Goal: Task Accomplishment & Management: Manage account settings

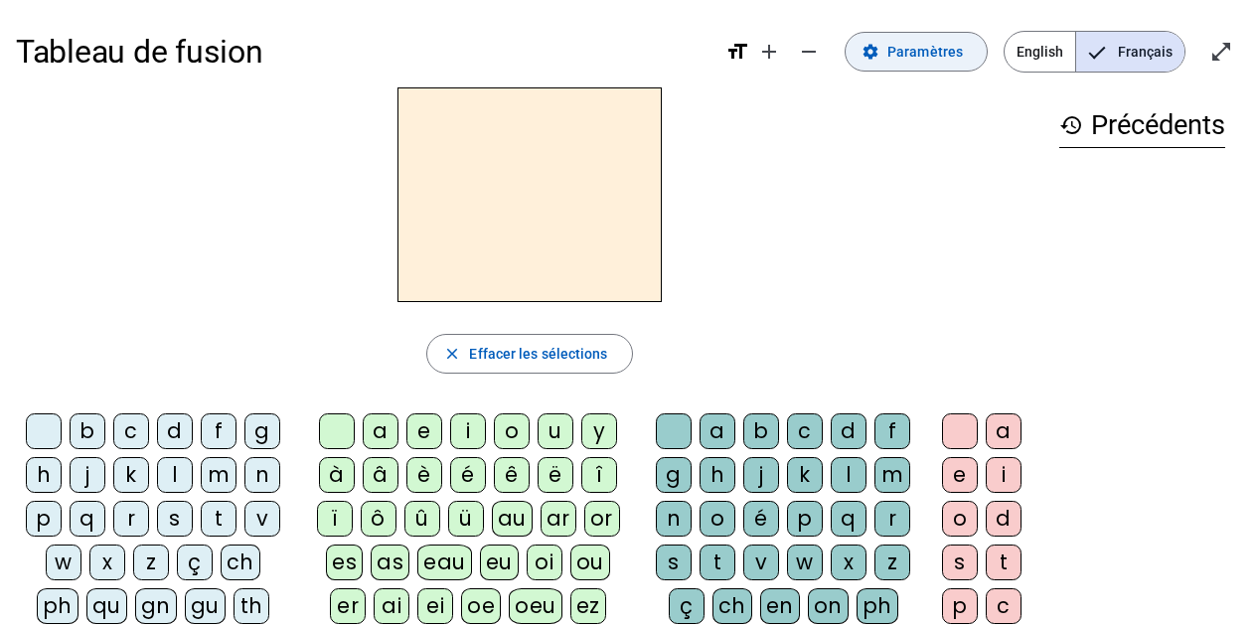
click at [921, 55] on span "Paramètres" at bounding box center [925, 52] width 76 height 24
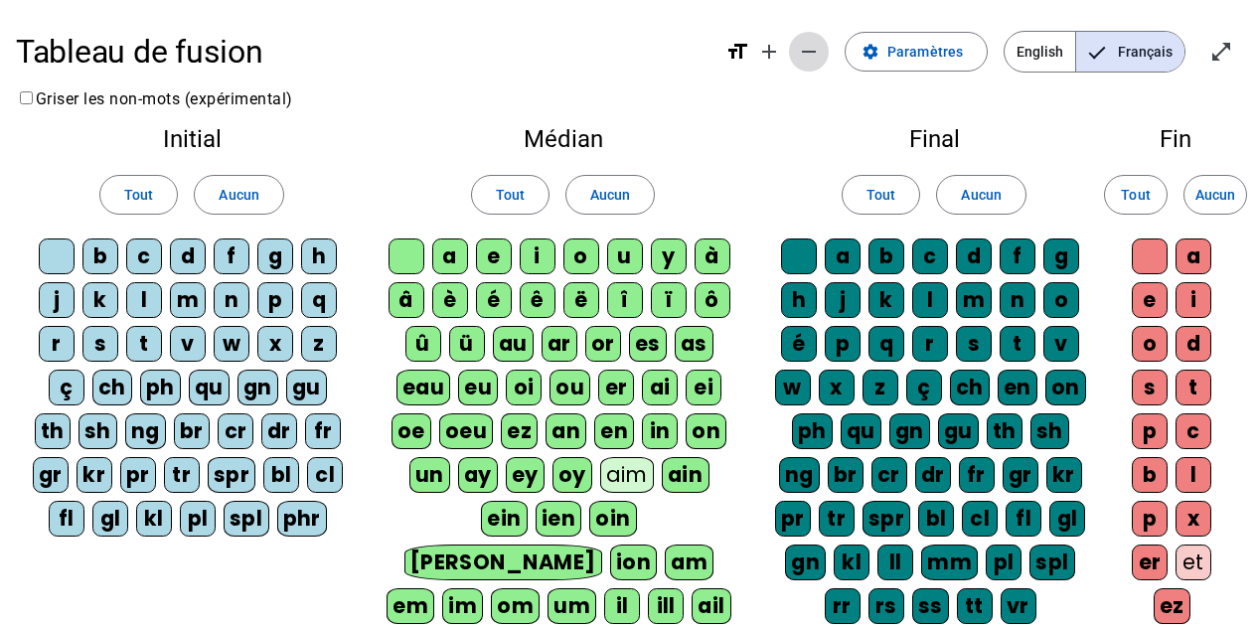
click at [821, 51] on mat-icon "remove" at bounding box center [809, 52] width 24 height 24
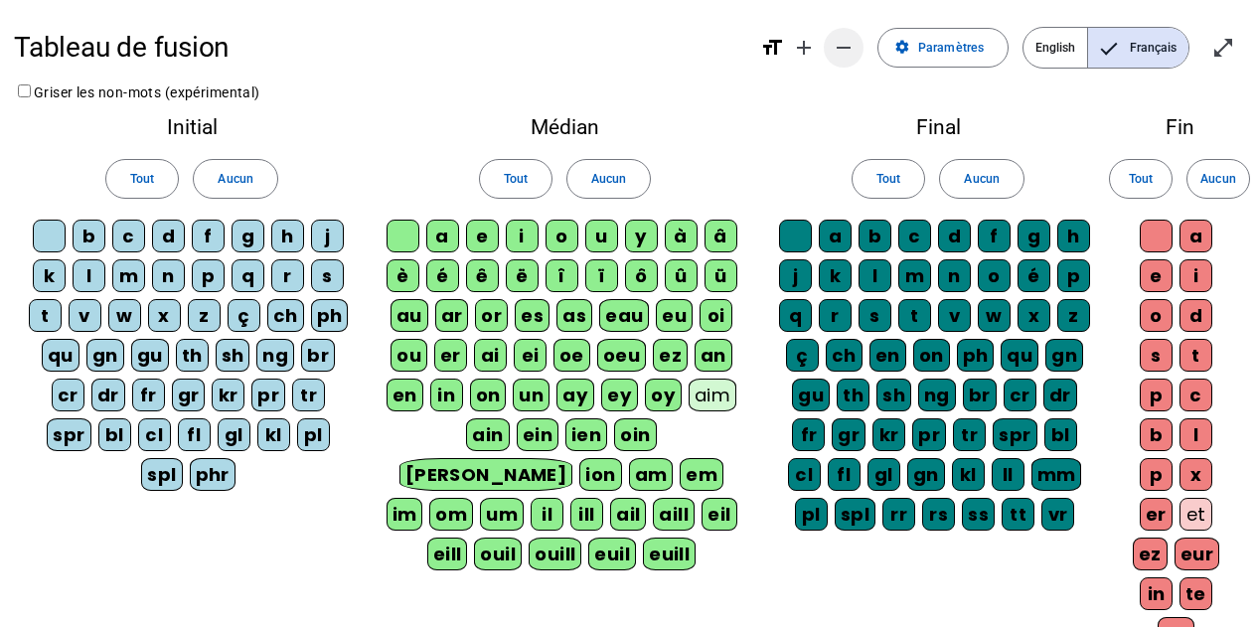
click at [849, 51] on mat-icon "remove" at bounding box center [844, 48] width 24 height 24
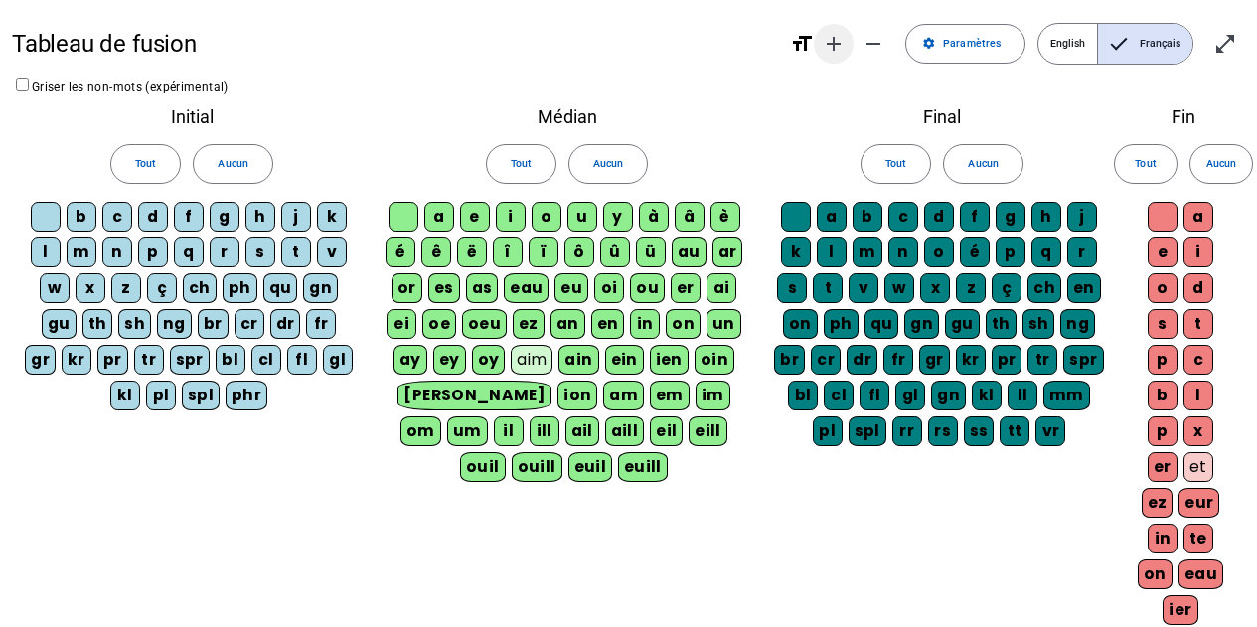
click at [876, 49] on mat-icon "remove" at bounding box center [874, 44] width 24 height 24
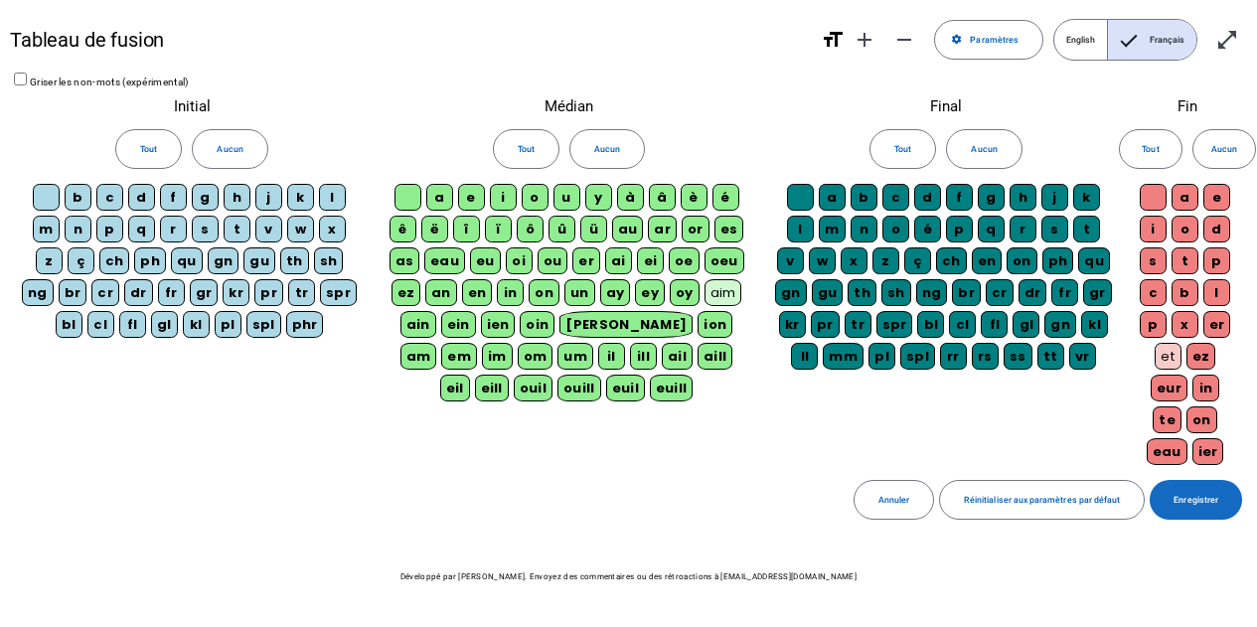
click at [1199, 498] on span "Enregistrer" at bounding box center [1196, 500] width 45 height 15
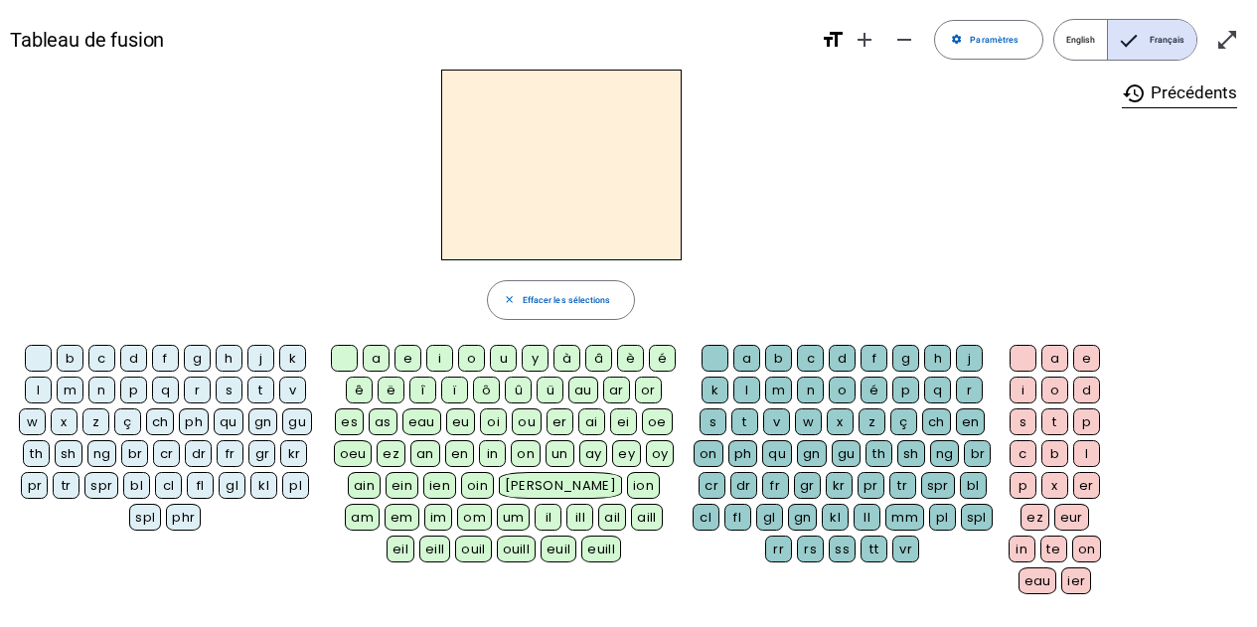
click at [74, 392] on div "m" at bounding box center [70, 390] width 27 height 27
click at [376, 355] on div "a" at bounding box center [376, 358] width 27 height 27
click at [38, 393] on div "l" at bounding box center [38, 390] width 27 height 27
click at [265, 391] on div "t" at bounding box center [260, 390] width 27 height 27
click at [43, 390] on div "l" at bounding box center [38, 390] width 27 height 27
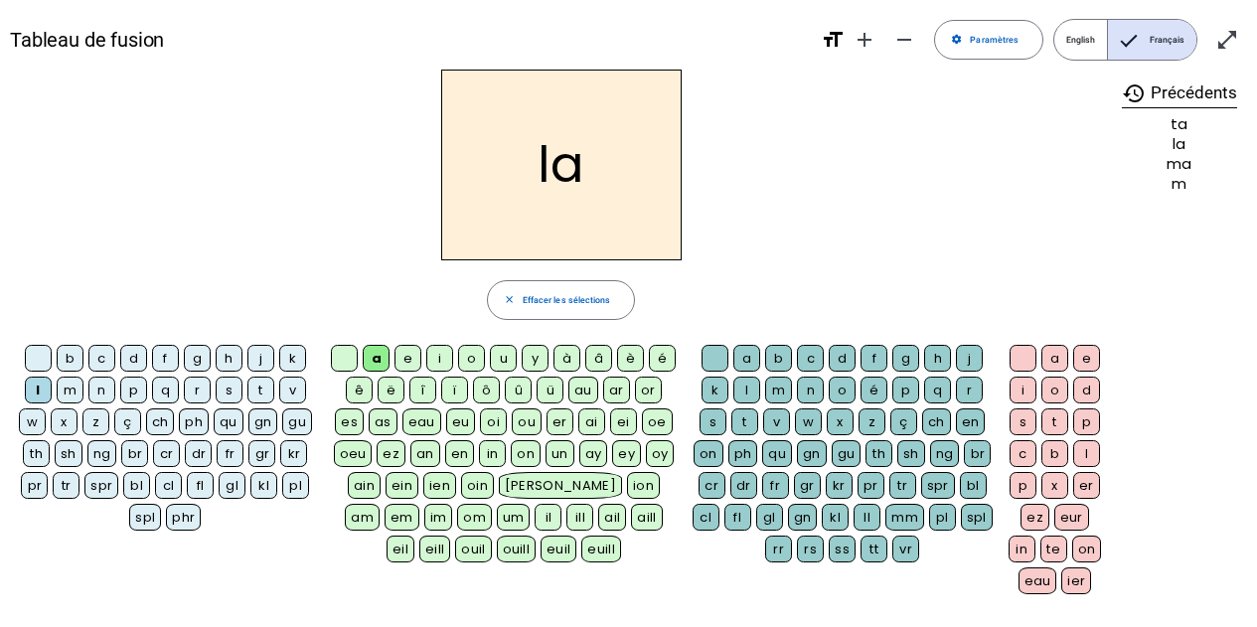
click at [232, 387] on div "s" at bounding box center [229, 390] width 27 height 27
click at [746, 387] on div "l" at bounding box center [746, 390] width 27 height 27
click at [66, 351] on div "b" at bounding box center [70, 358] width 27 height 27
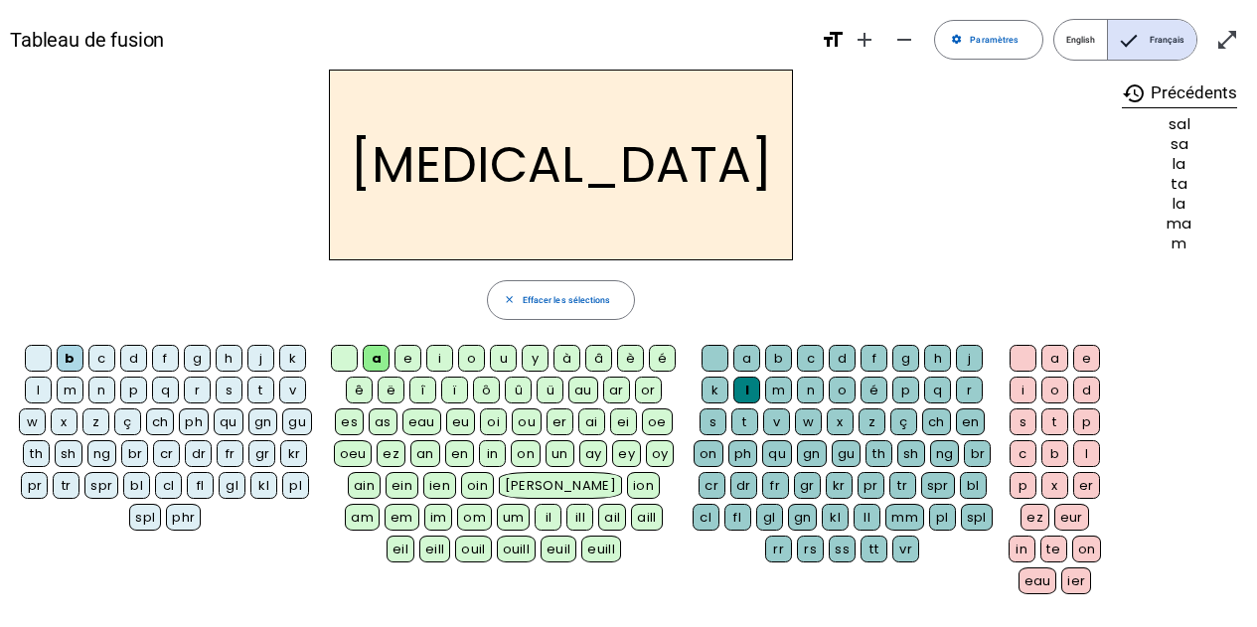
click at [78, 391] on div "m" at bounding box center [70, 390] width 27 height 27
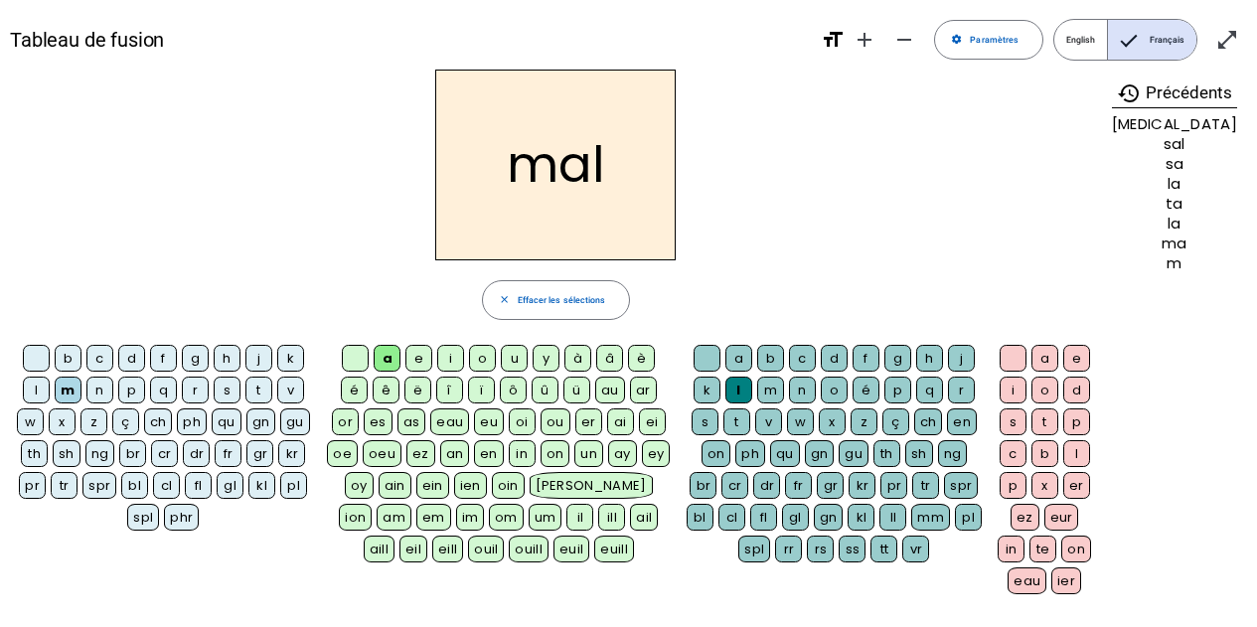
click at [443, 357] on div "i" at bounding box center [450, 358] width 27 height 27
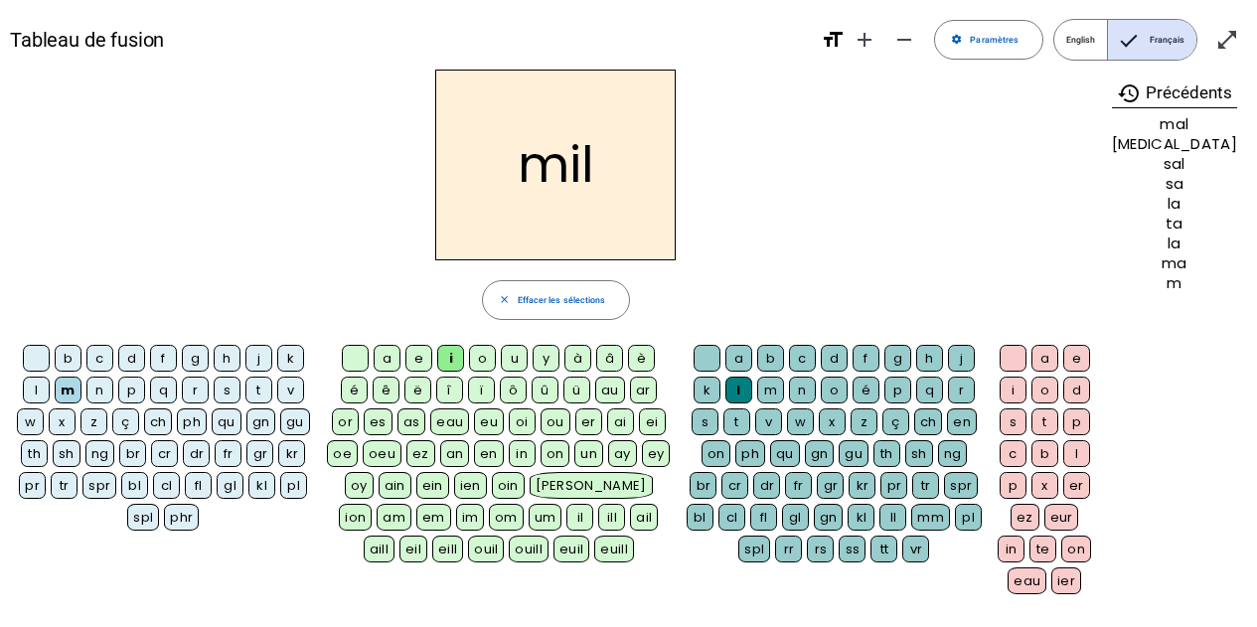
click at [226, 393] on div "s" at bounding box center [227, 390] width 27 height 27
click at [710, 352] on div at bounding box center [707, 358] width 27 height 27
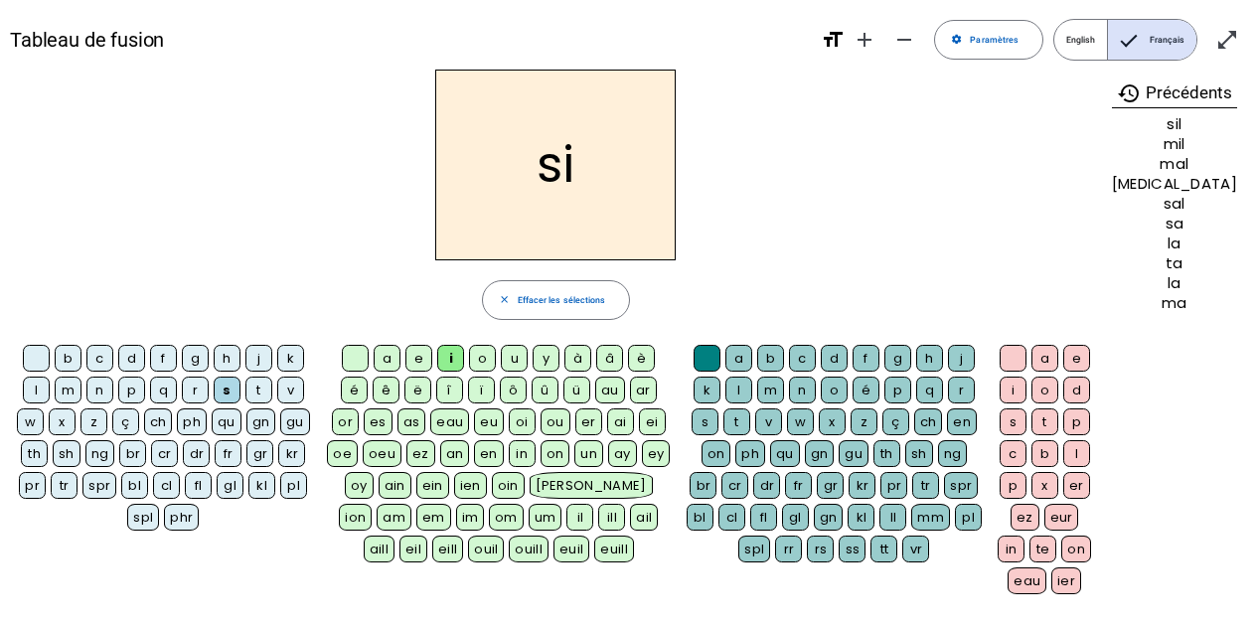
click at [410, 361] on div "e" at bounding box center [418, 358] width 27 height 27
click at [510, 362] on div "u" at bounding box center [514, 358] width 27 height 27
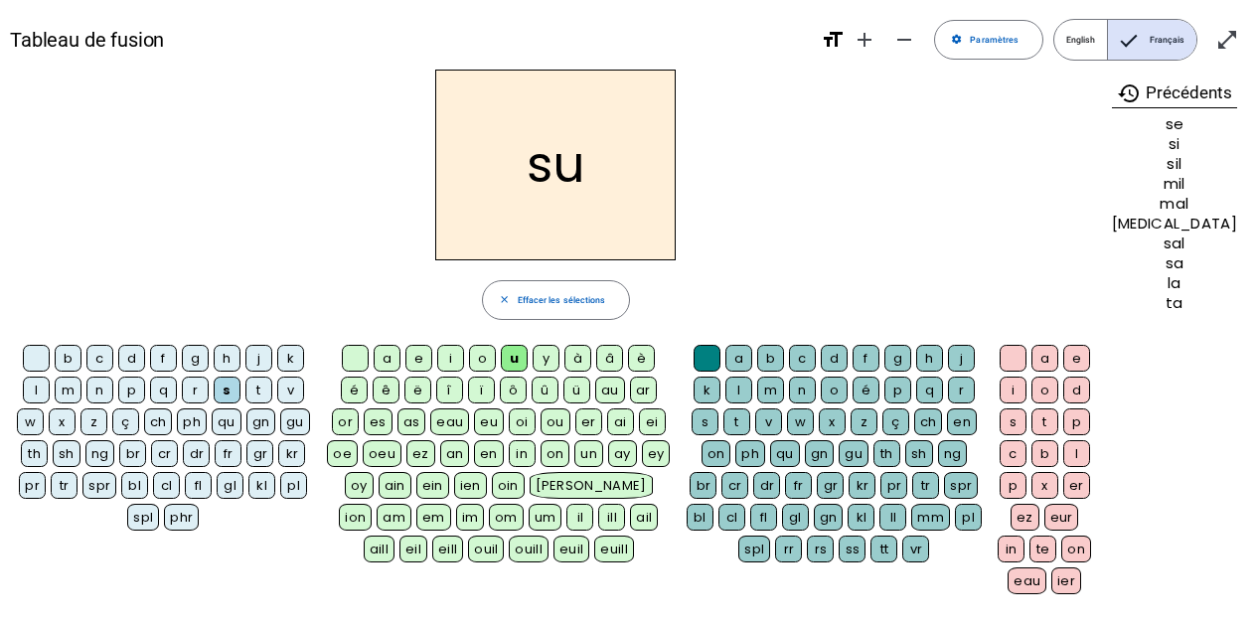
click at [966, 391] on div "r" at bounding box center [961, 390] width 27 height 27
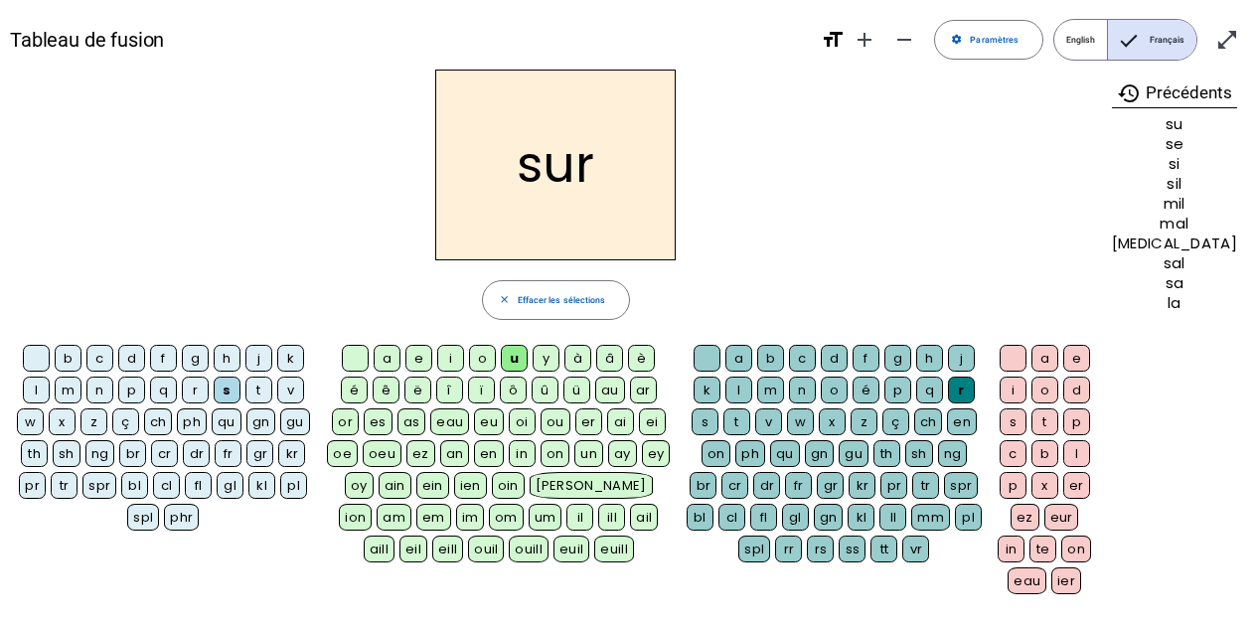
click at [77, 390] on div "m" at bounding box center [68, 390] width 27 height 27
click at [135, 358] on div "d" at bounding box center [131, 358] width 27 height 27
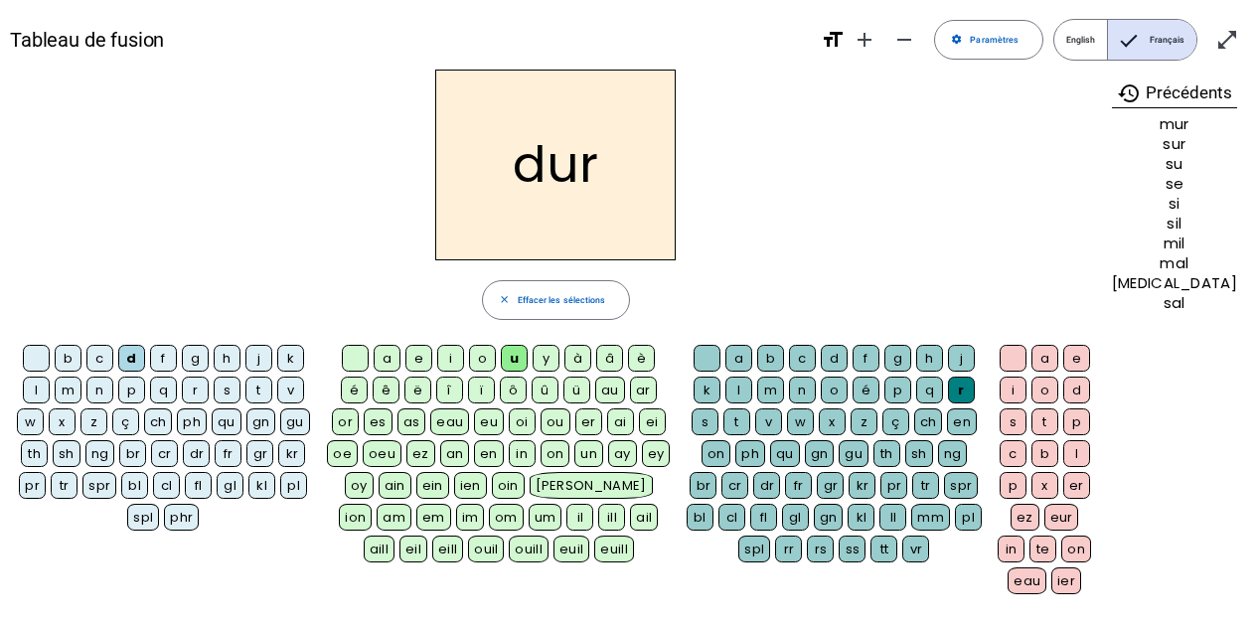
click at [725, 362] on letter-bubble at bounding box center [710, 361] width 32 height 32
click at [78, 359] on div "b" at bounding box center [68, 358] width 27 height 27
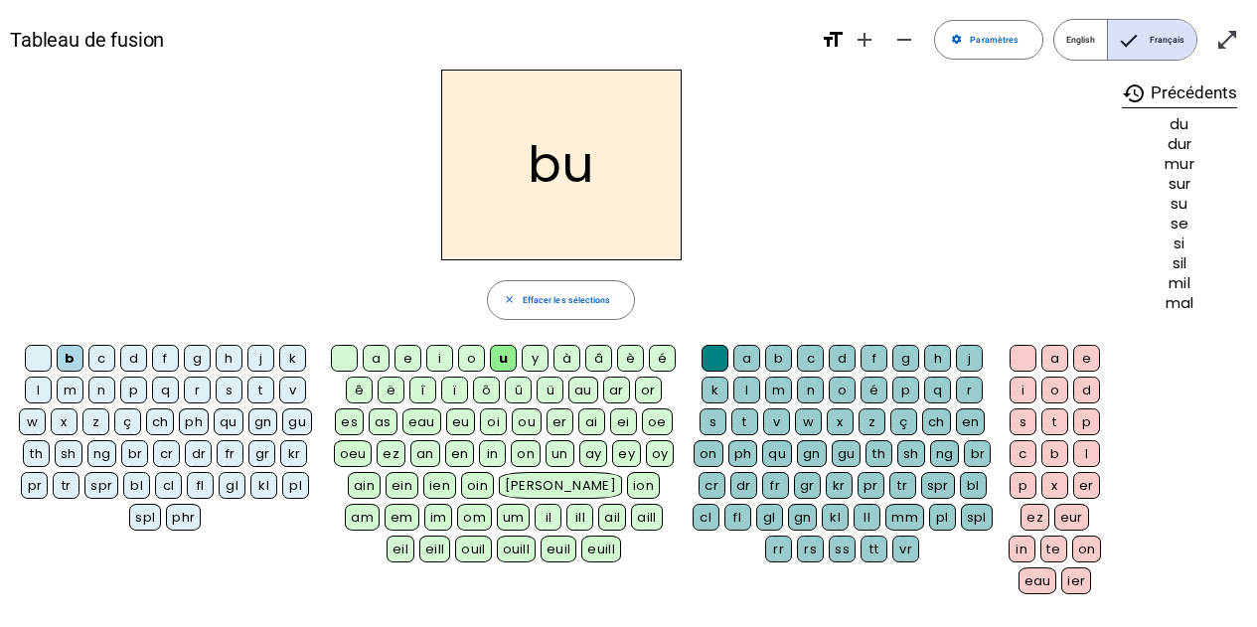
click at [295, 392] on div "v" at bounding box center [292, 390] width 27 height 27
click at [271, 383] on div "t" at bounding box center [260, 390] width 27 height 27
click at [408, 357] on div "e" at bounding box center [407, 358] width 27 height 27
click at [29, 391] on div "l" at bounding box center [38, 390] width 27 height 27
